Goal: Task Accomplishment & Management: Use online tool/utility

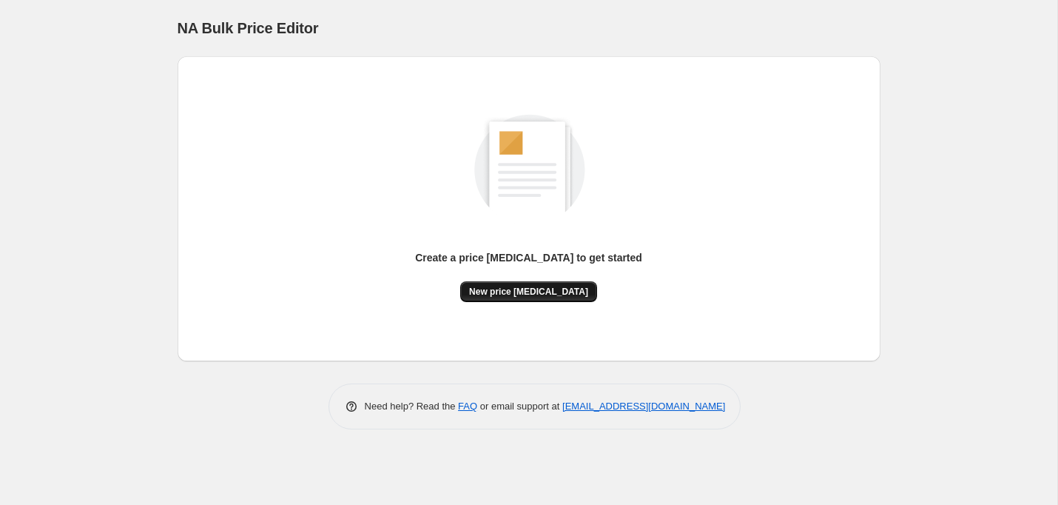
click at [521, 285] on button "New price [MEDICAL_DATA]" at bounding box center [528, 291] width 137 height 21
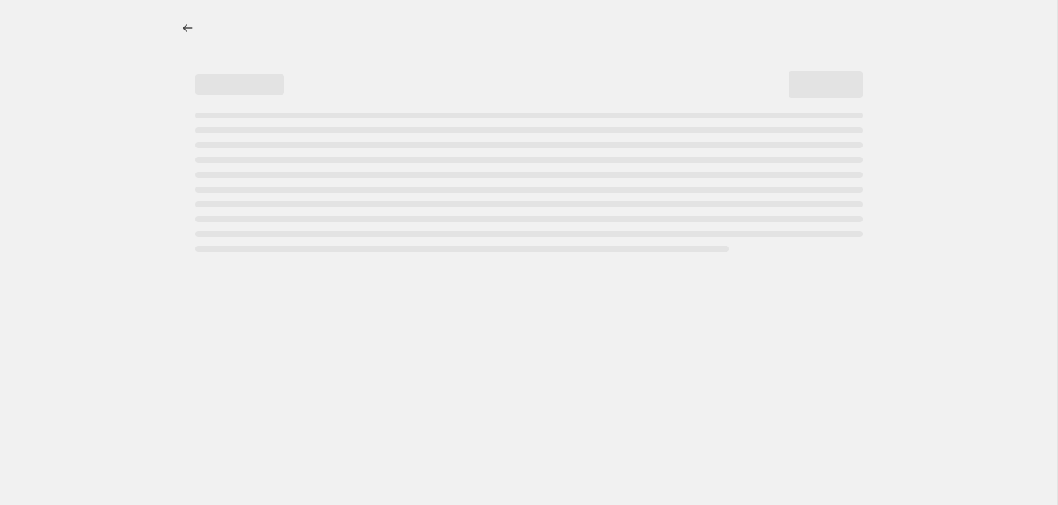
select select "percentage"
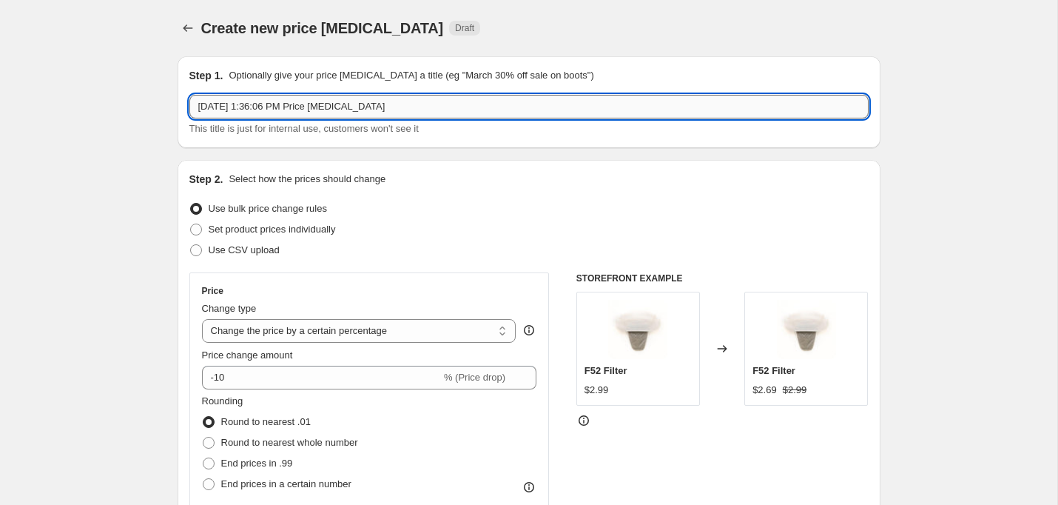
click at [313, 115] on input "[DATE] 1:36:06 PM Price [MEDICAL_DATA]" at bounding box center [528, 107] width 679 height 24
paste input "8, 11:59 PM"
type input "[DATE] 11:59 PM"
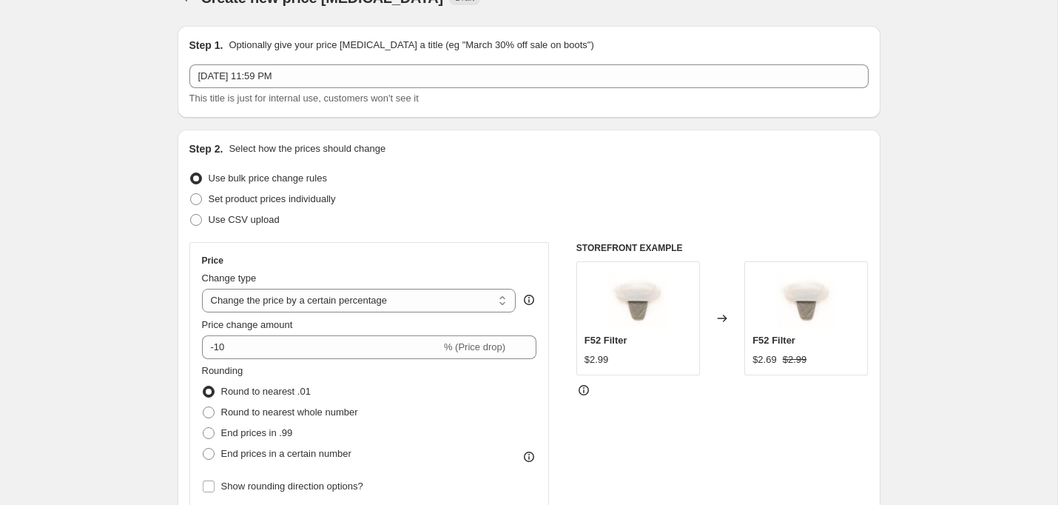
scroll to position [32, 0]
click at [192, 217] on span at bounding box center [196, 218] width 12 height 12
click at [191, 213] on input "Use CSV upload" at bounding box center [190, 212] width 1 height 1
radio input "true"
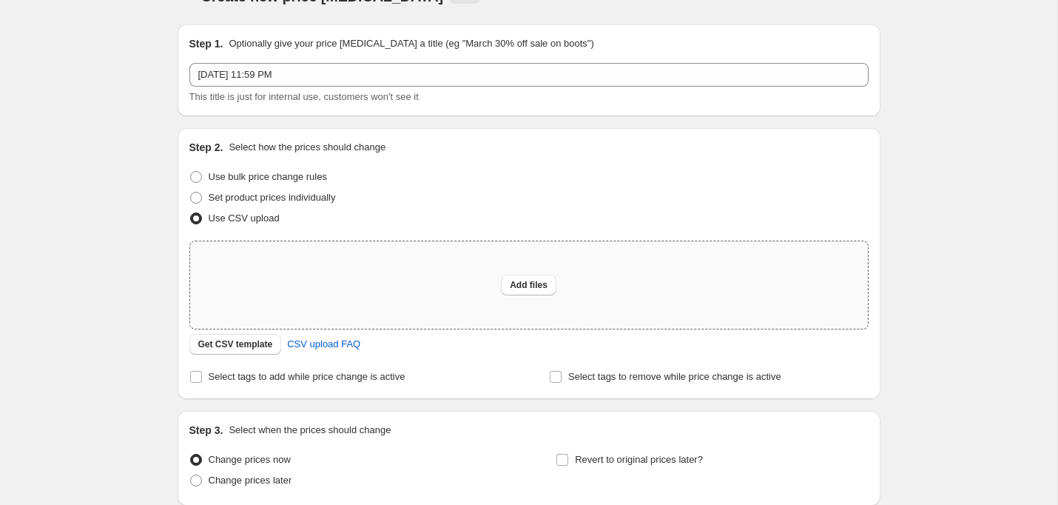
scroll to position [47, 0]
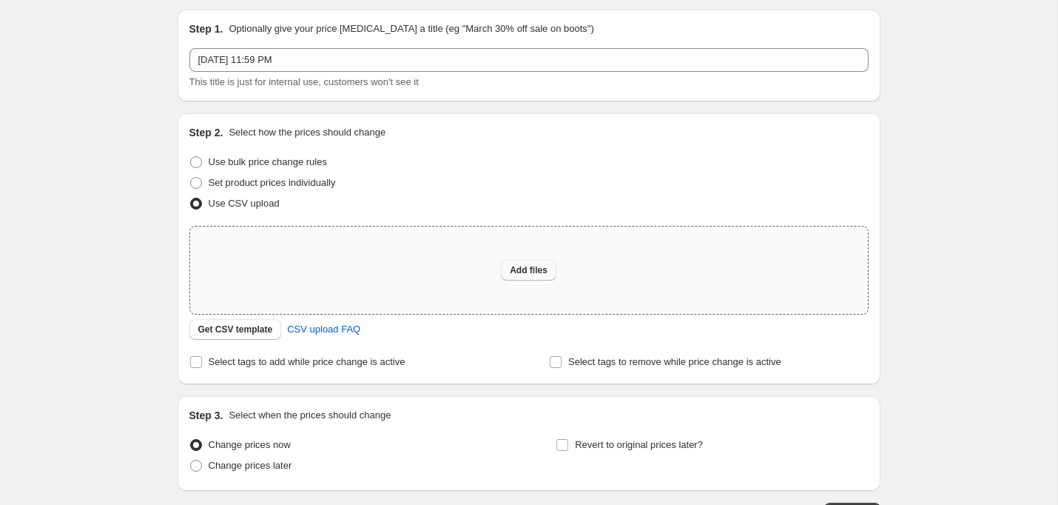
click at [516, 267] on span "Add files" at bounding box center [529, 270] width 38 height 12
type input "C:\fakepath\DirtDevil DTC Pricing 9:28.csv"
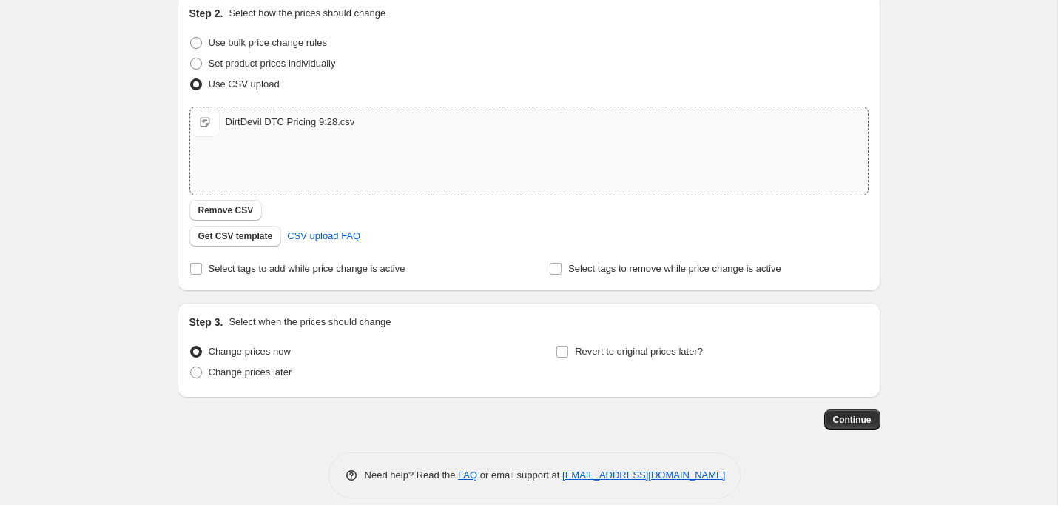
scroll to position [181, 0]
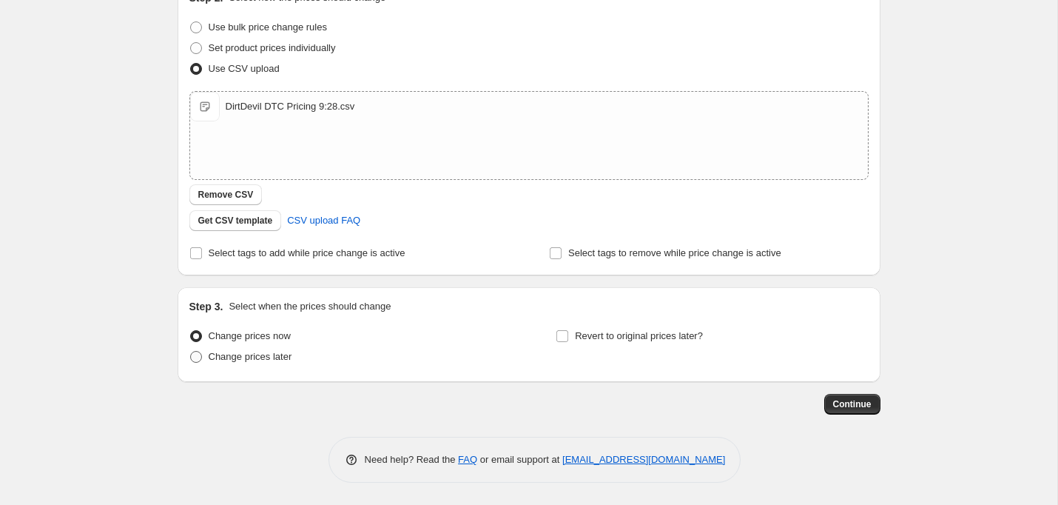
click at [198, 358] on span at bounding box center [196, 357] width 12 height 12
click at [191, 352] on input "Change prices later" at bounding box center [190, 351] width 1 height 1
radio input "true"
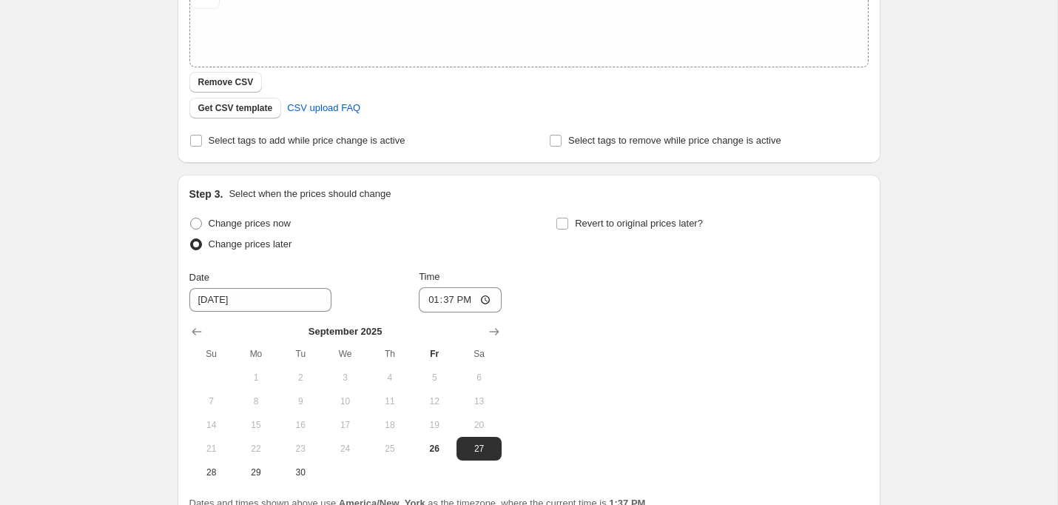
scroll to position [326, 0]
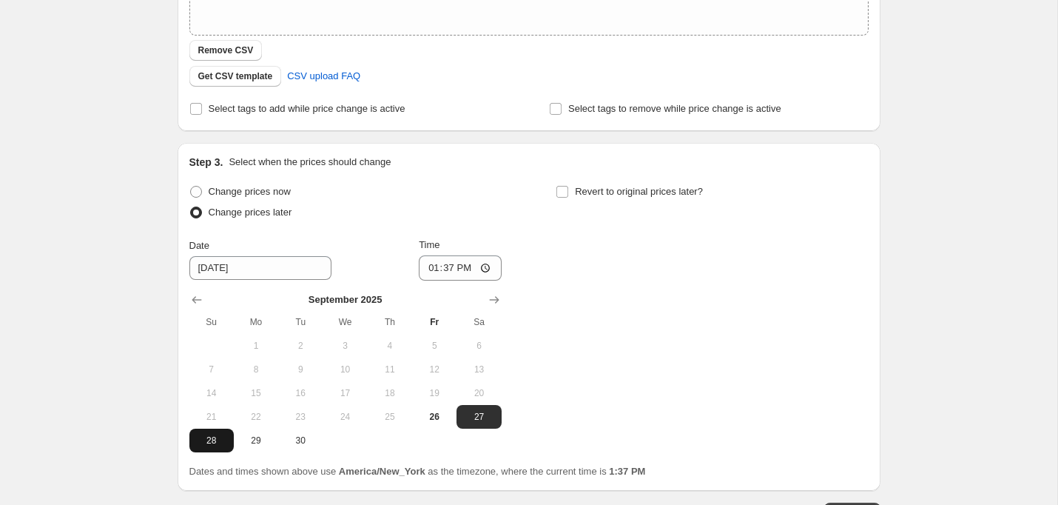
click at [215, 435] on span "28" at bounding box center [211, 440] width 33 height 12
type input "[DATE]"
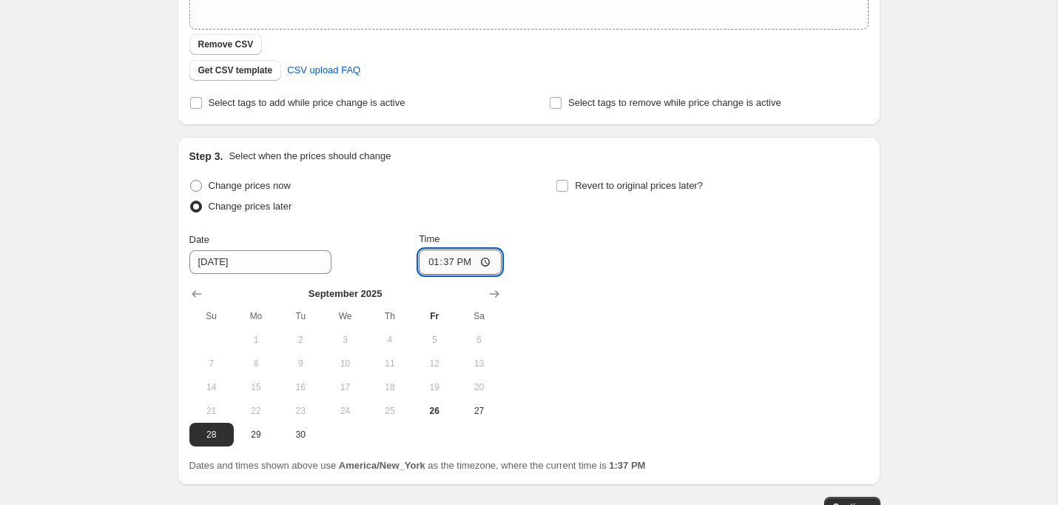
click at [465, 258] on input "13:37" at bounding box center [460, 261] width 83 height 25
click at [431, 262] on input "13:37" at bounding box center [460, 261] width 83 height 25
type input "23:59"
click at [599, 302] on div "Change prices now Change prices later Date [DATE] Time 23:59 [DATE] Su Mo Tu We…" at bounding box center [528, 310] width 679 height 271
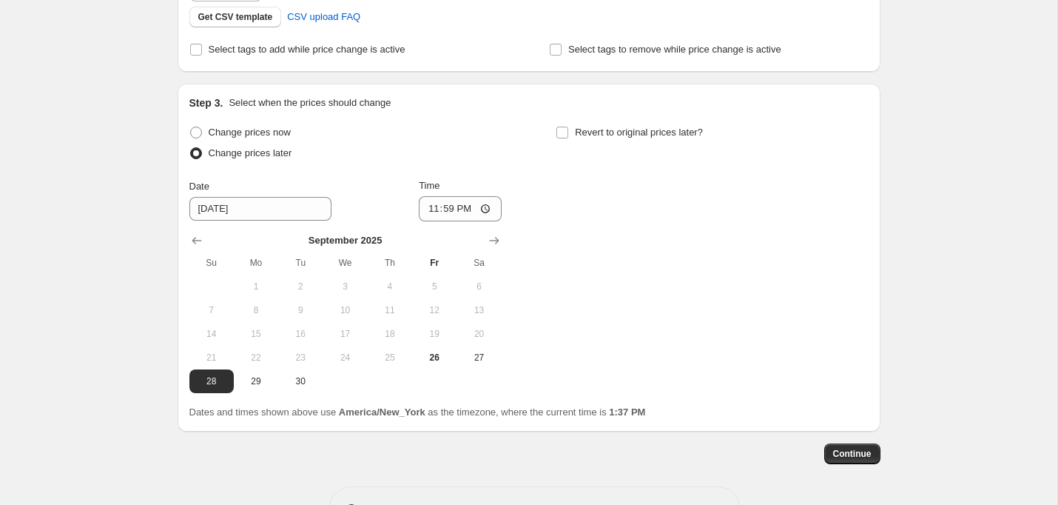
scroll to position [380, 0]
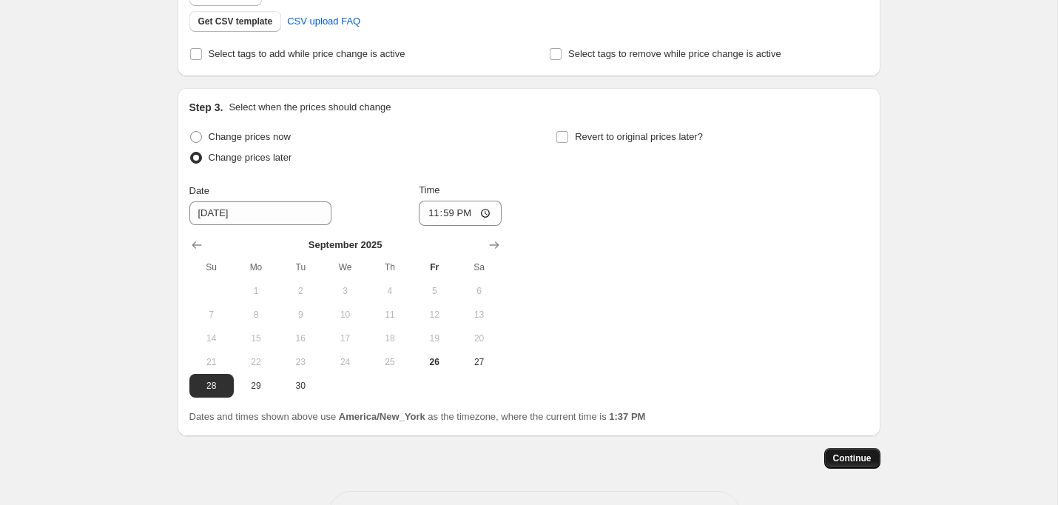
click at [844, 452] on span "Continue" at bounding box center [852, 458] width 38 height 12
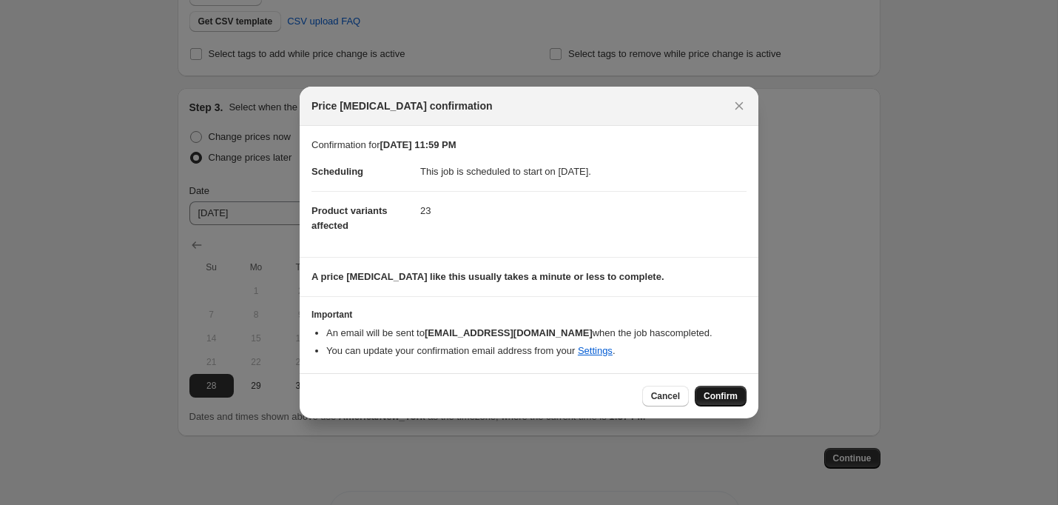
click at [716, 394] on span "Confirm" at bounding box center [721, 396] width 34 height 12
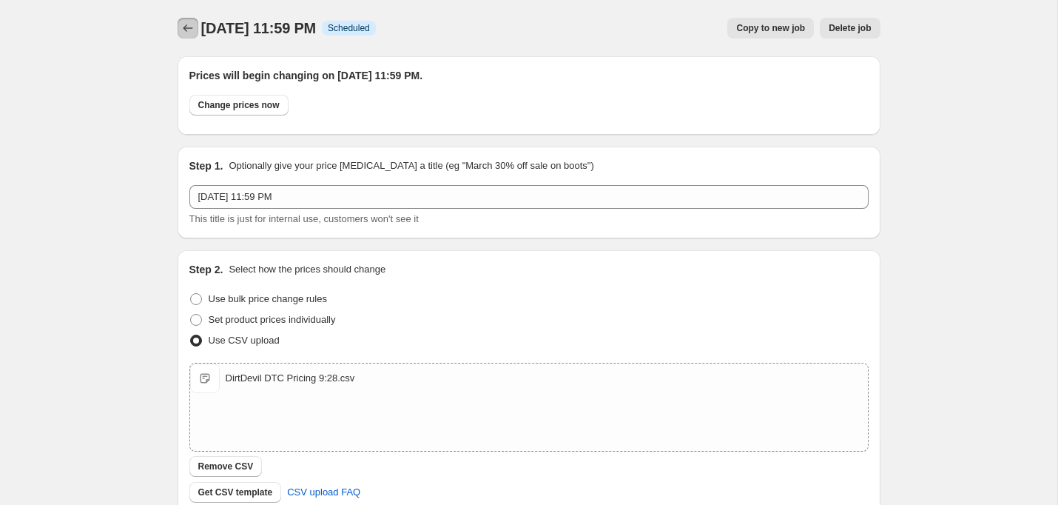
click at [189, 24] on icon "Price change jobs" at bounding box center [188, 28] width 15 height 15
